Goal: Task Accomplishment & Management: Use online tool/utility

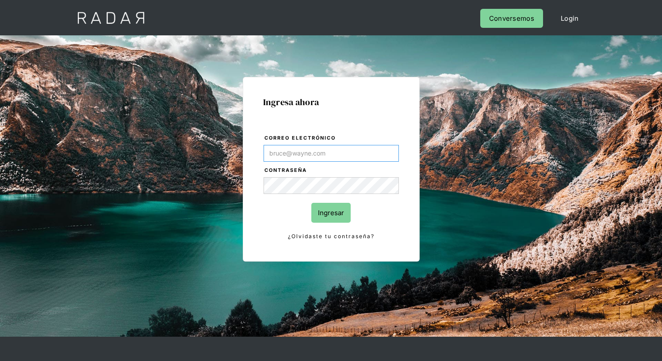
type input "[EMAIL_ADDRESS][PERSON_NAME][DOMAIN_NAME]"
click at [331, 213] on input "Ingresar" at bounding box center [330, 213] width 39 height 20
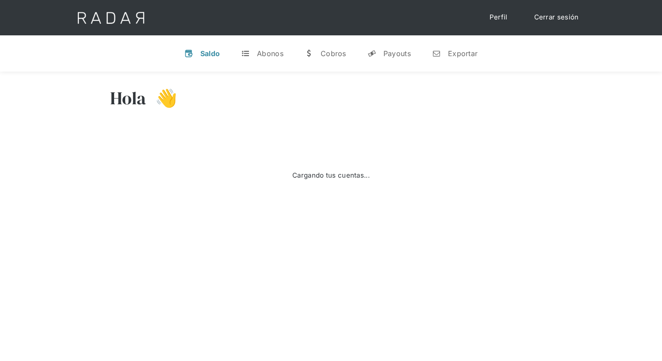
select select "8"
click at [454, 53] on div "Exportar" at bounding box center [463, 53] width 30 height 9
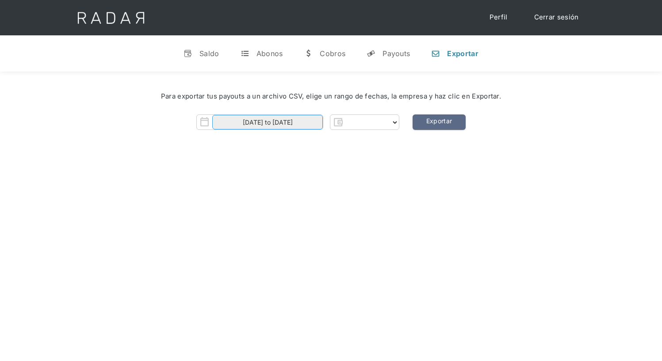
select select "prontopaga"
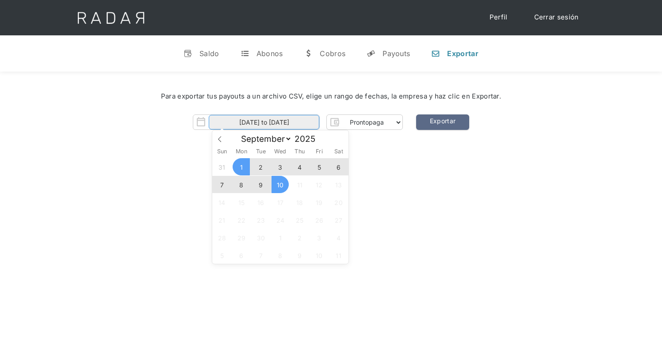
click at [264, 122] on input "[DATE] to [DATE]" at bounding box center [264, 122] width 111 height 15
click at [261, 185] on span "9" at bounding box center [260, 184] width 17 height 17
type input "[DATE]"
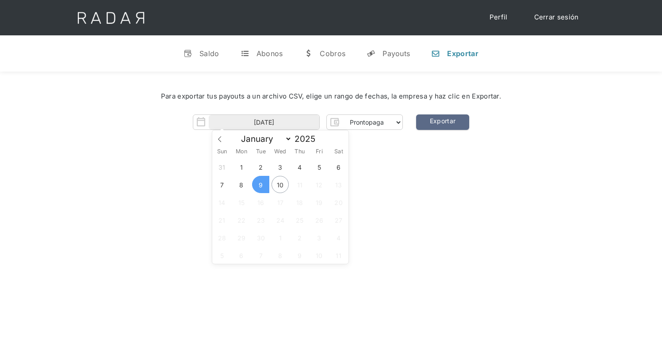
click at [261, 185] on span "9" at bounding box center [260, 184] width 17 height 17
click at [442, 122] on link "Exportar" at bounding box center [442, 121] width 53 height 15
